Goal: Task Accomplishment & Management: Use online tool/utility

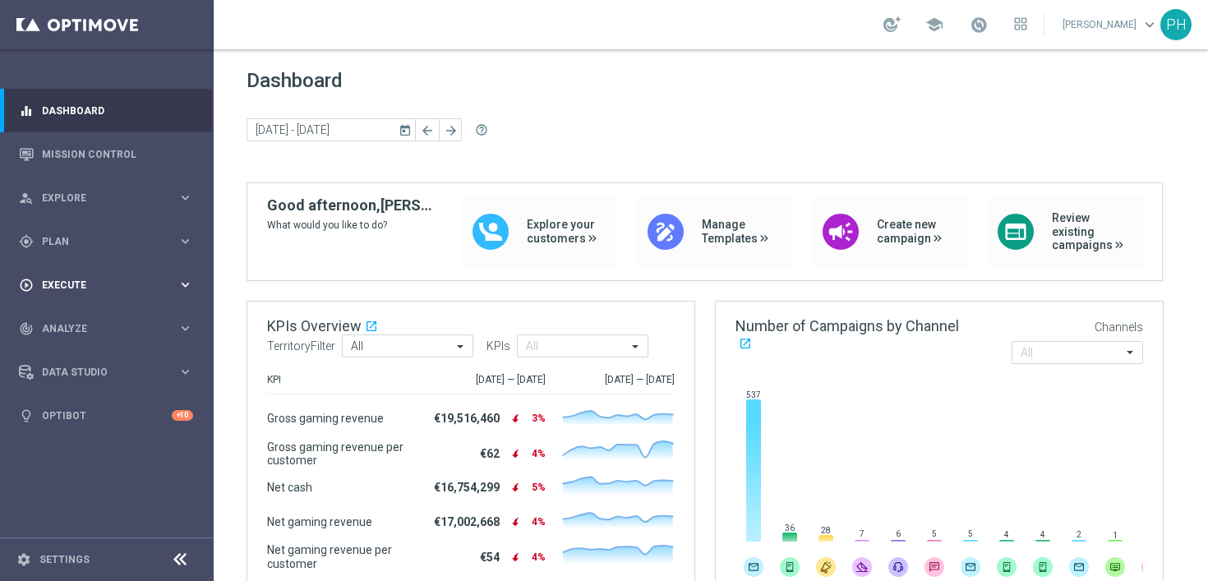
click at [189, 285] on icon "keyboard_arrow_right" at bounding box center [186, 285] width 16 height 16
click at [186, 239] on icon "keyboard_arrow_right" at bounding box center [186, 241] width 16 height 16
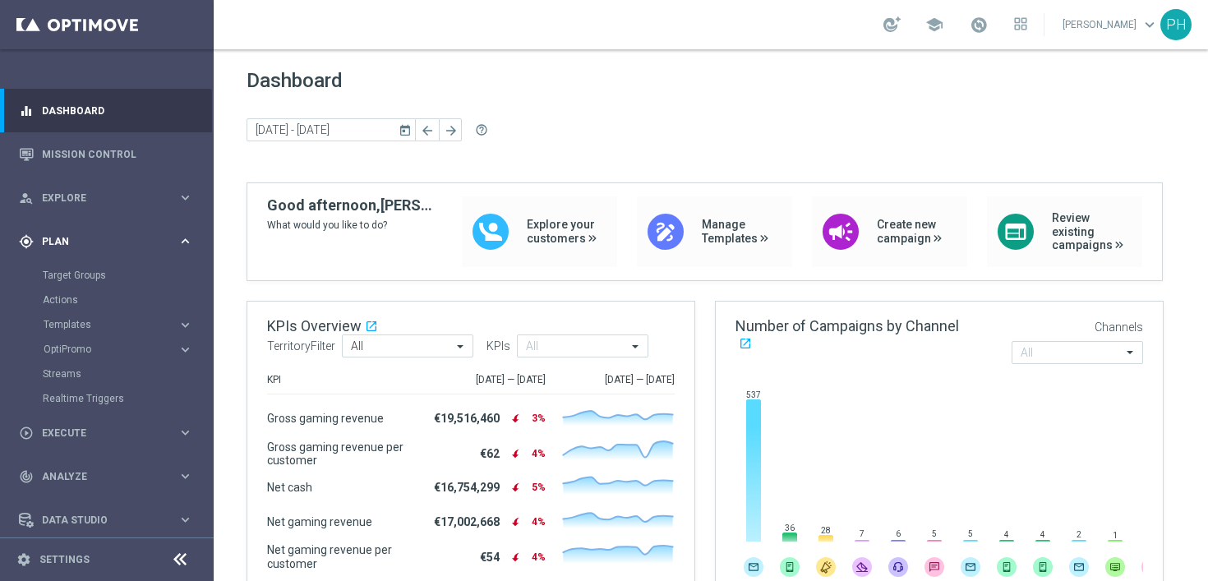
click at [186, 239] on icon "keyboard_arrow_right" at bounding box center [186, 241] width 16 height 16
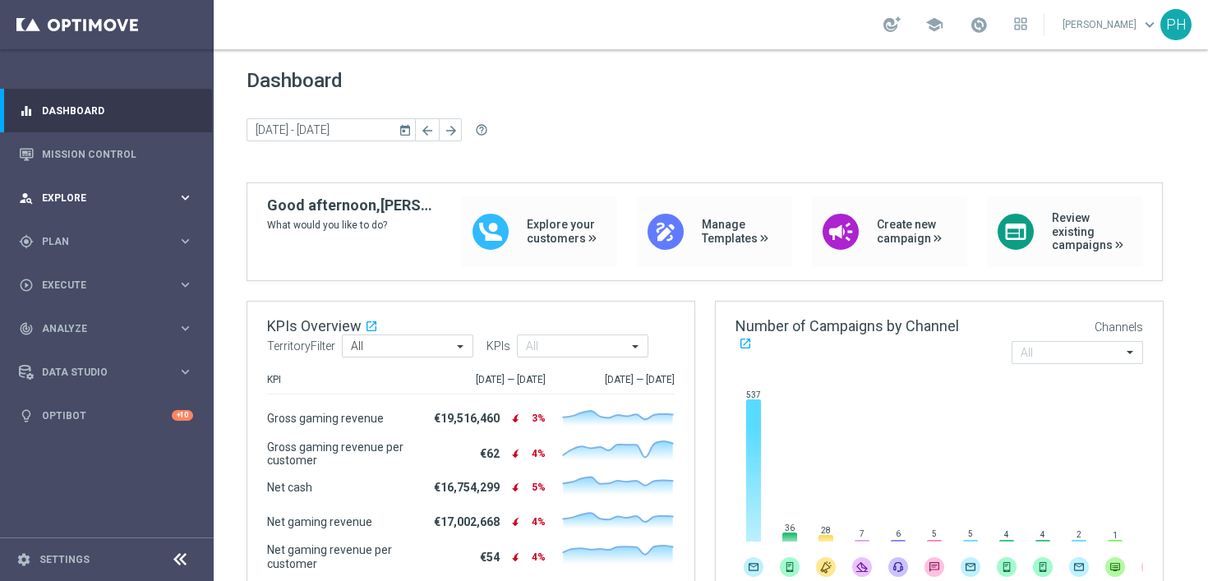
click at [181, 196] on icon "keyboard_arrow_right" at bounding box center [186, 198] width 16 height 16
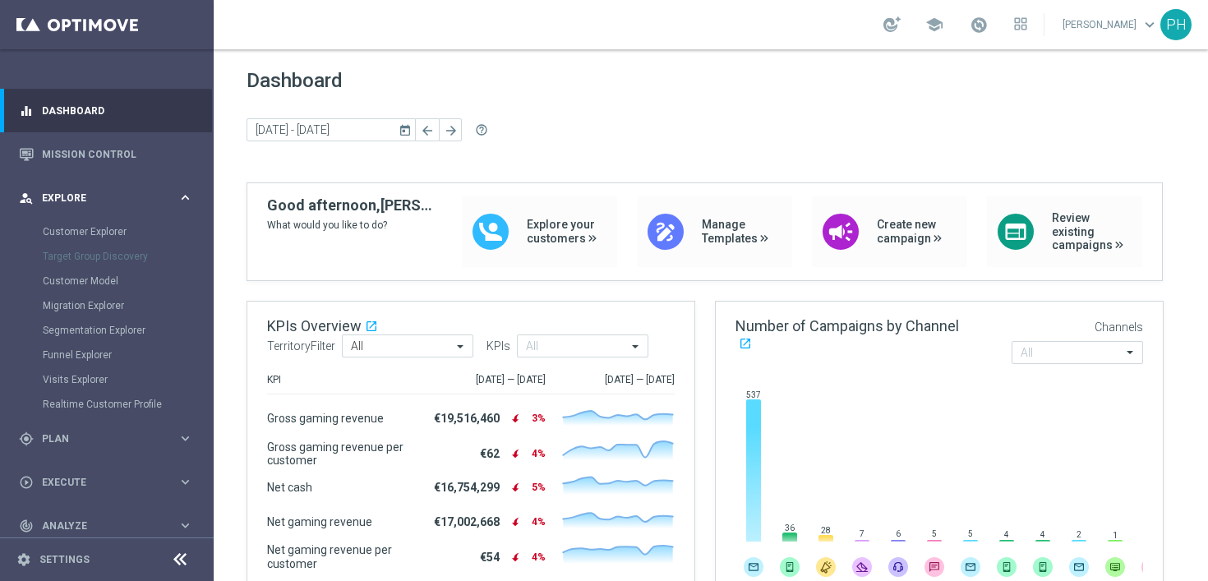
click at [183, 195] on icon "keyboard_arrow_right" at bounding box center [186, 198] width 16 height 16
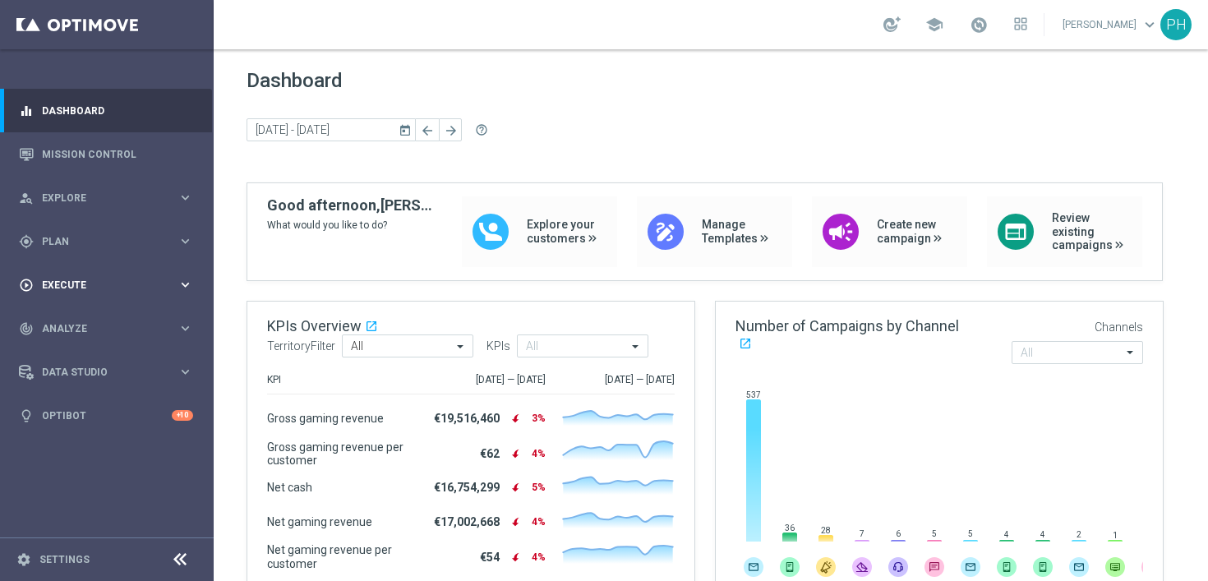
click at [182, 285] on icon "keyboard_arrow_right" at bounding box center [186, 285] width 16 height 16
click at [101, 316] on link "Campaign Builder" at bounding box center [107, 318] width 128 height 13
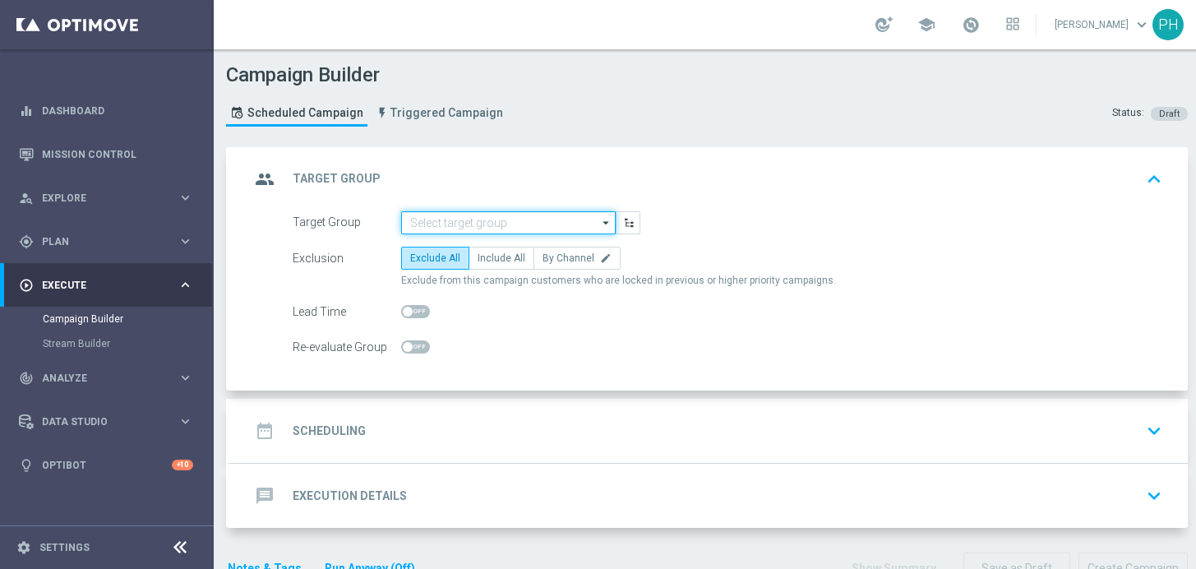
click at [527, 225] on input at bounding box center [508, 222] width 215 height 23
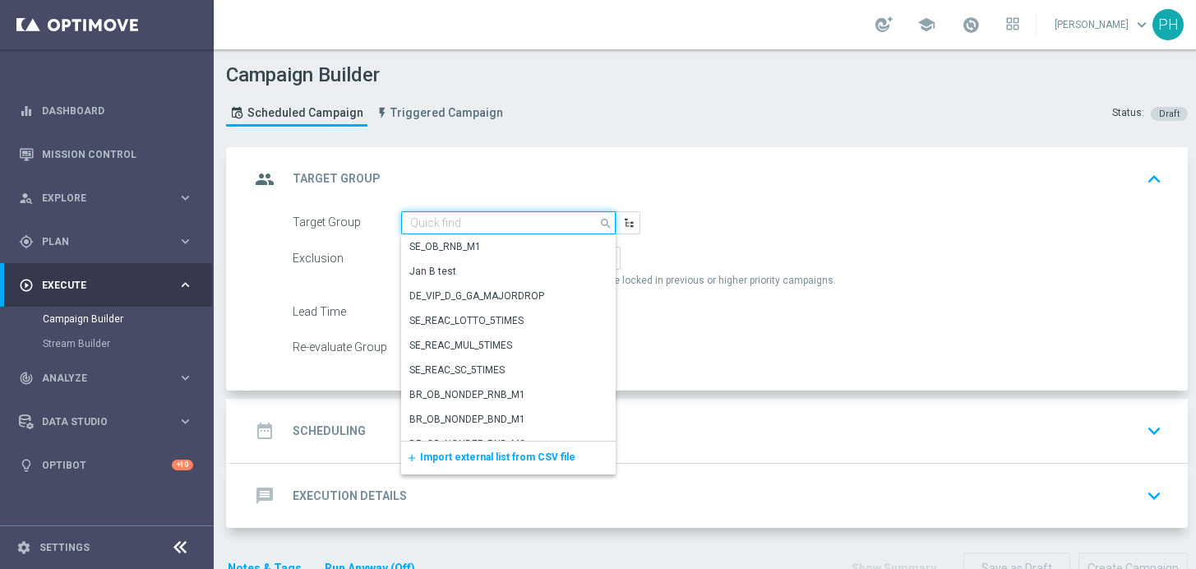
click at [458, 219] on input at bounding box center [508, 222] width 215 height 23
paste input "Active lottery players without an AT Lotto bet"
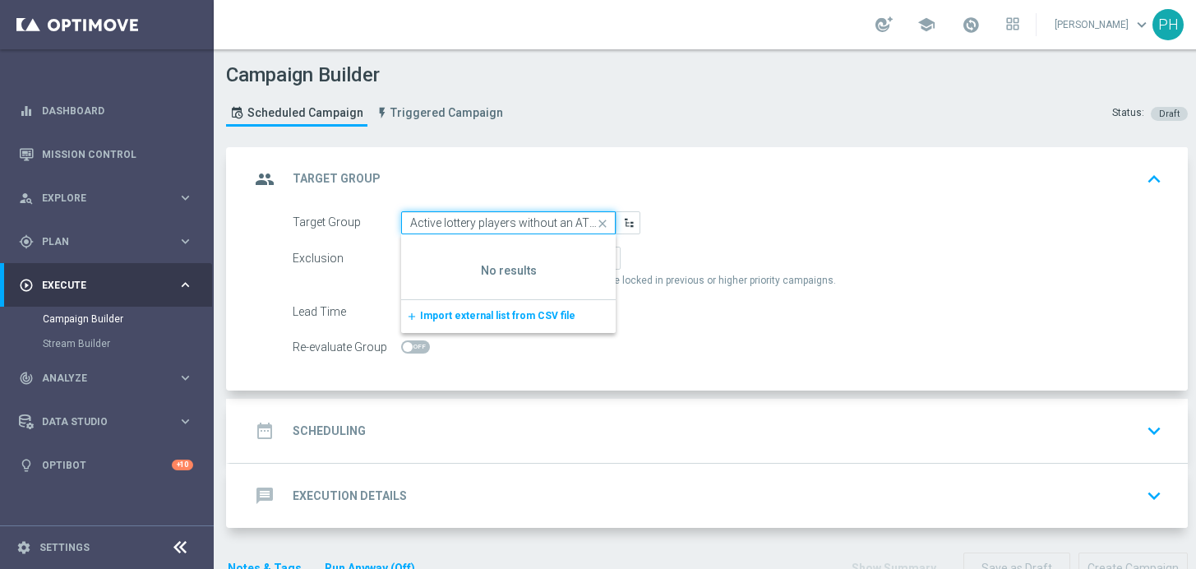
scroll to position [0, 35]
type input "Active lottery players without an AT Lotto bet"
click at [676, 219] on div "Target Group Active lottery players without an AT Lotto bet close Show Selected…" at bounding box center [727, 222] width 894 height 23
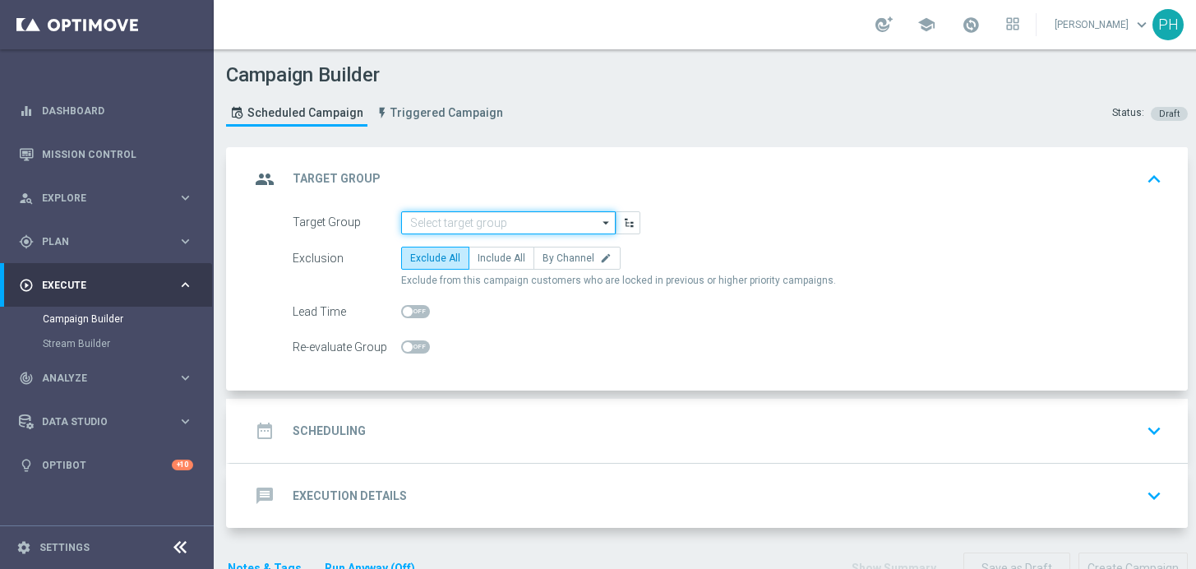
click at [561, 224] on input at bounding box center [508, 222] width 215 height 23
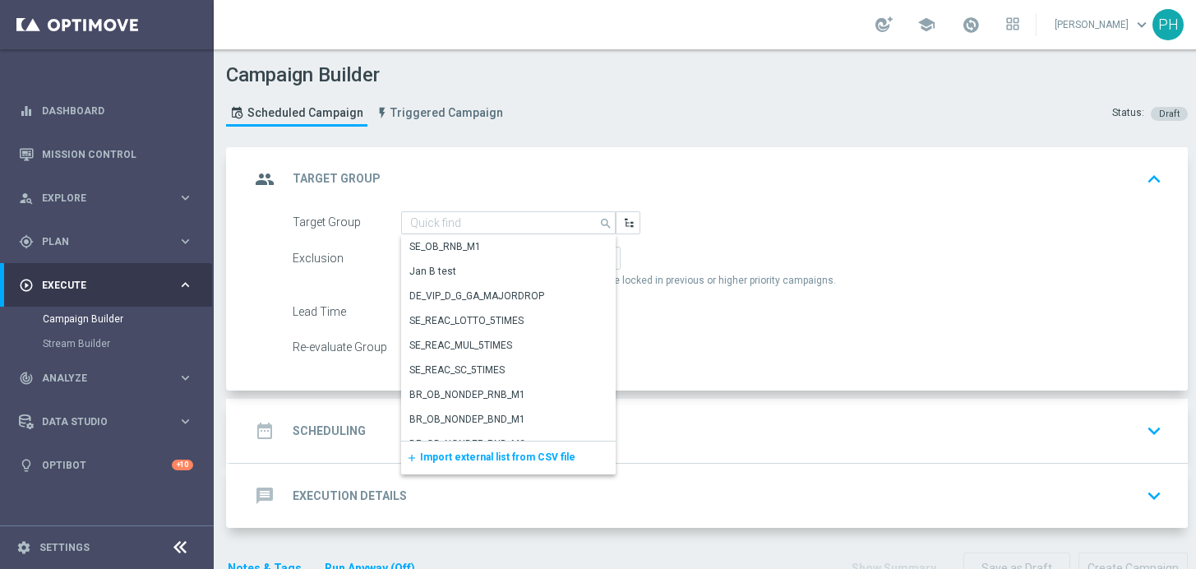
click at [759, 219] on div "Target Group search Show Selected 0 of NaN SE_OB_RNB_M1" at bounding box center [727, 222] width 894 height 23
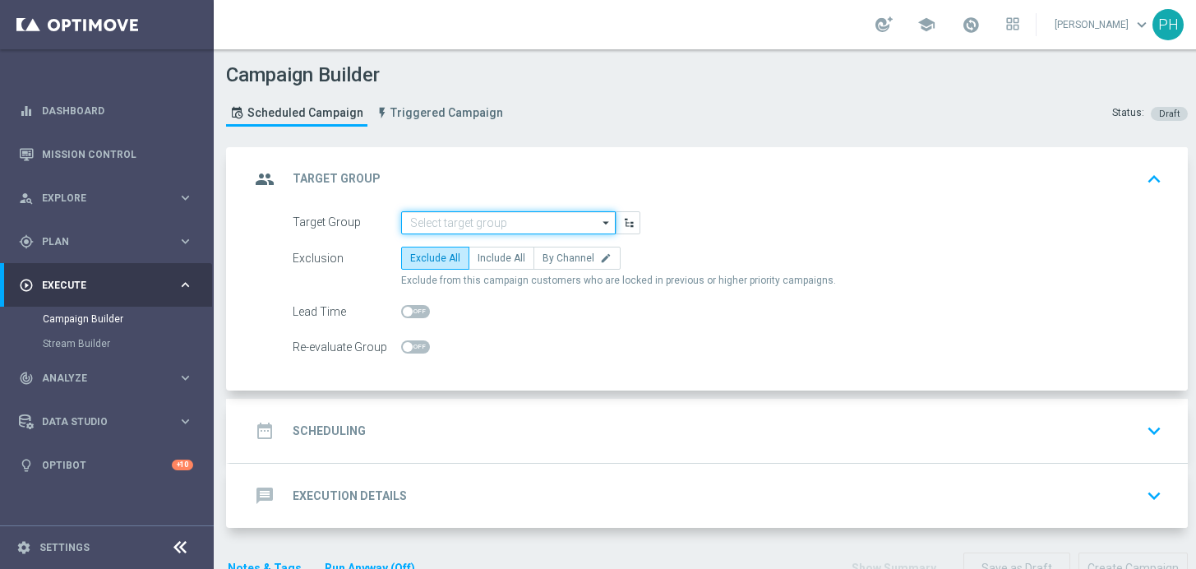
click at [496, 224] on input at bounding box center [508, 222] width 215 height 23
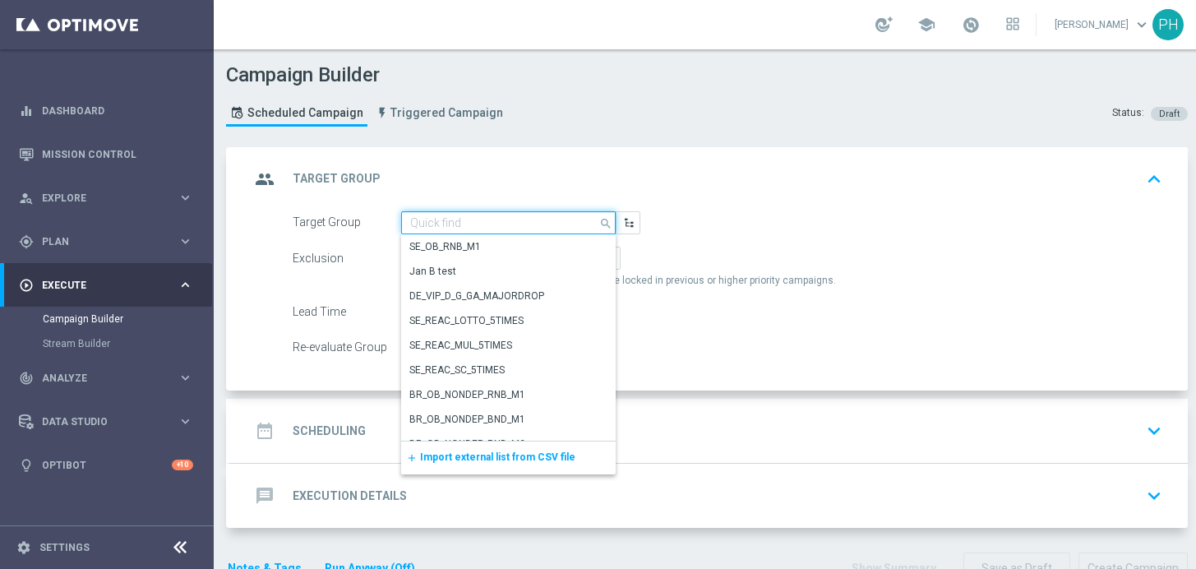
paste input "de_AT_TGT_NVIP_EM_TAC_LT__ACTIVE_645"
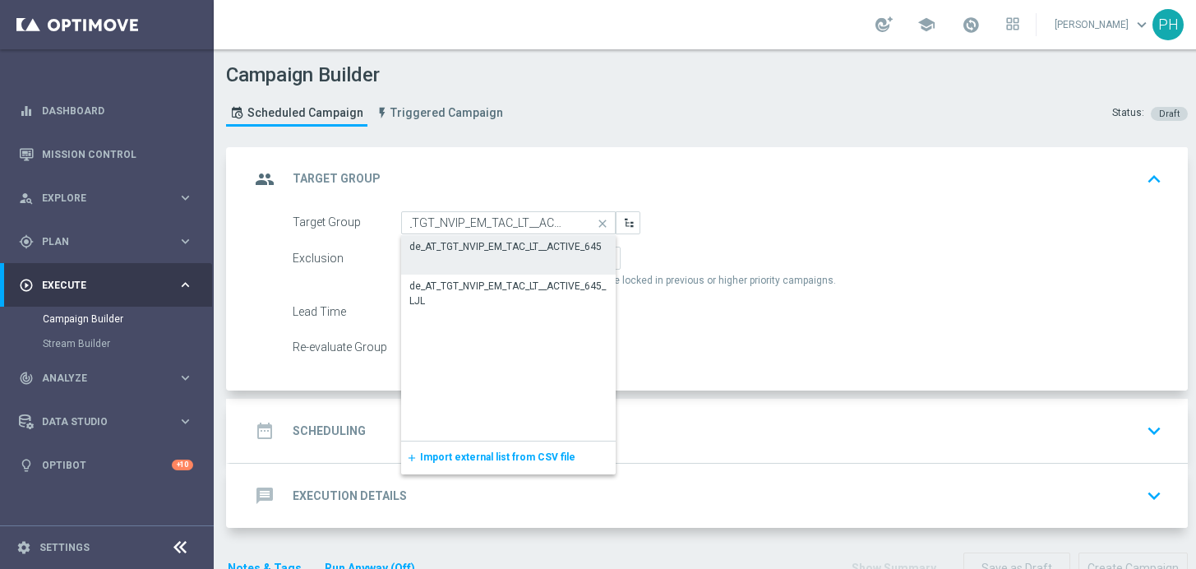
click at [531, 249] on div "de_AT_TGT_NVIP_EM_TAC_LT__ACTIVE_645" at bounding box center [505, 246] width 192 height 15
type input "de_AT_TGT_NVIP_EM_TAC_LT__ACTIVE_645"
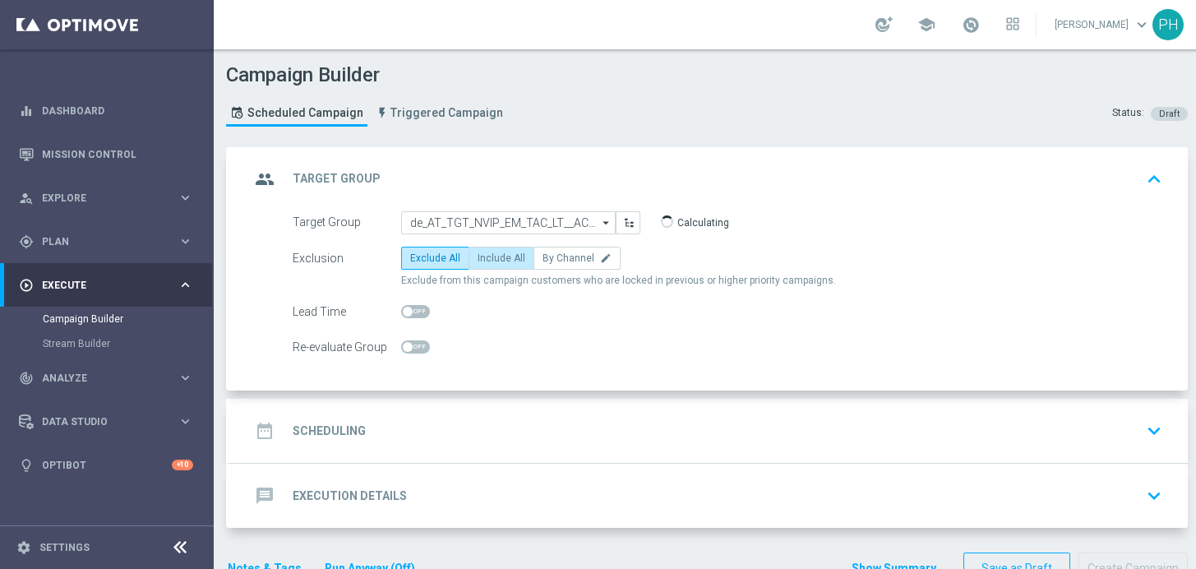
click at [489, 252] on label "Include All" at bounding box center [501, 258] width 66 height 23
click at [488, 256] on input "Include All" at bounding box center [483, 261] width 11 height 11
radio input "true"
